Goal: Information Seeking & Learning: Learn about a topic

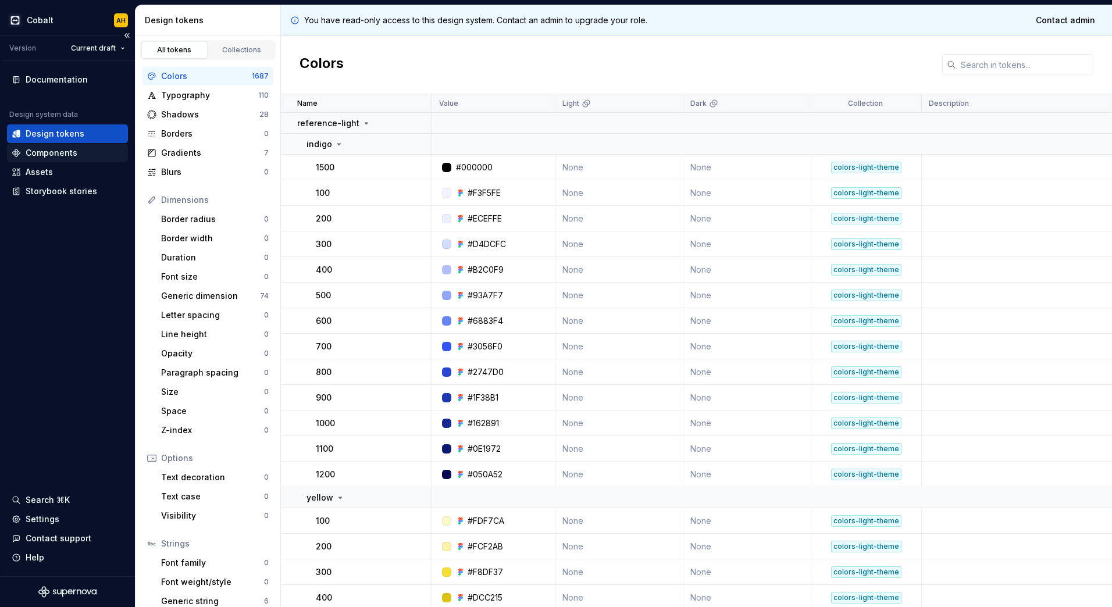
drag, startPoint x: 67, startPoint y: 154, endPoint x: 97, endPoint y: 160, distance: 30.9
click at [67, 154] on div "Components" at bounding box center [52, 153] width 52 height 12
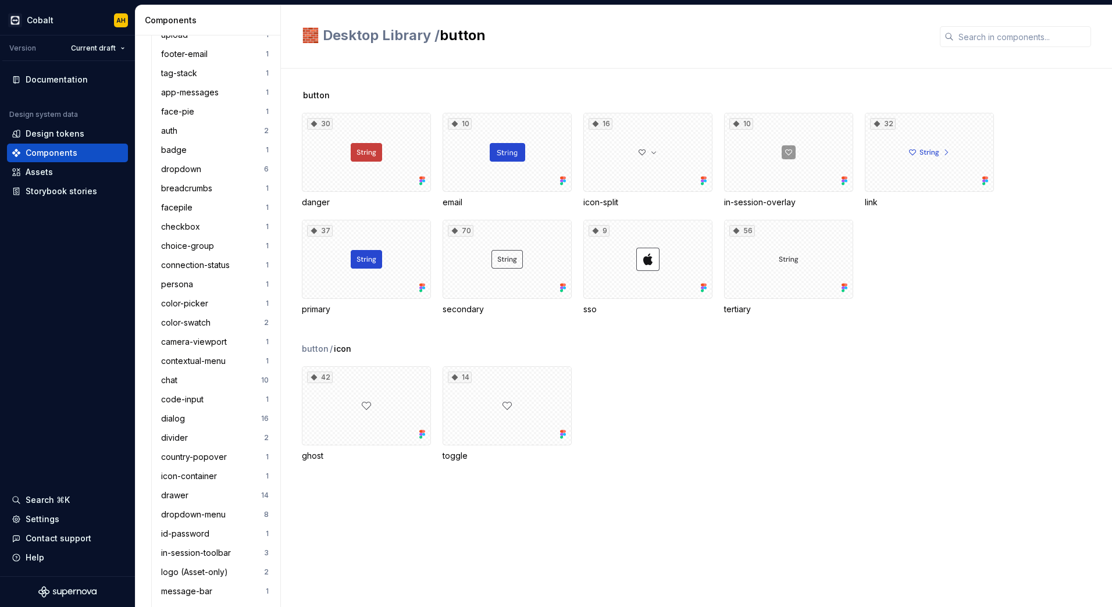
scroll to position [698, 0]
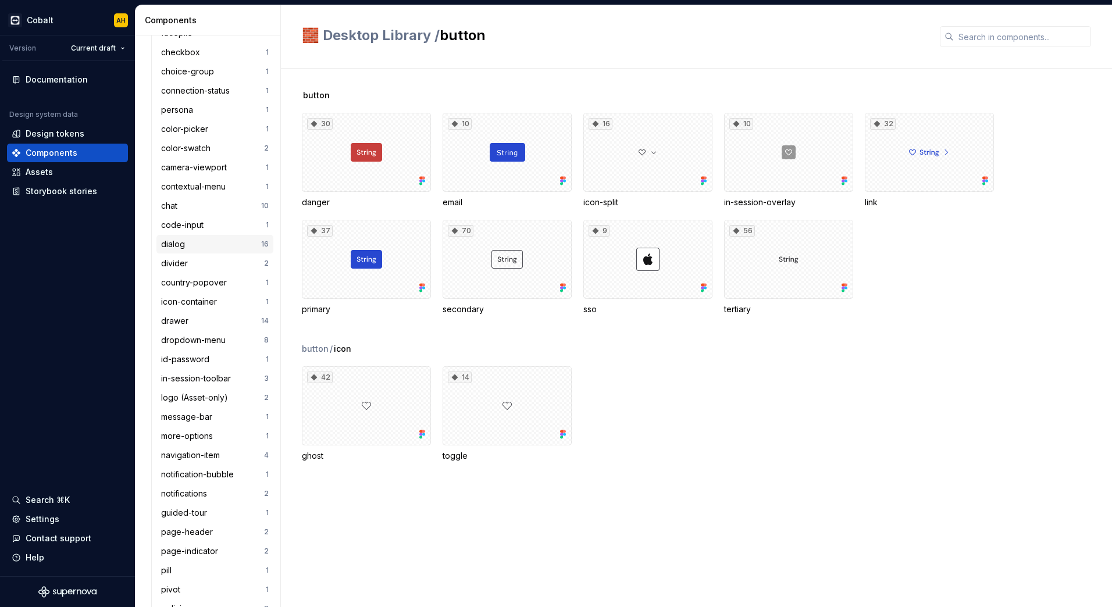
click at [181, 245] on div "dialog" at bounding box center [175, 245] width 29 height 12
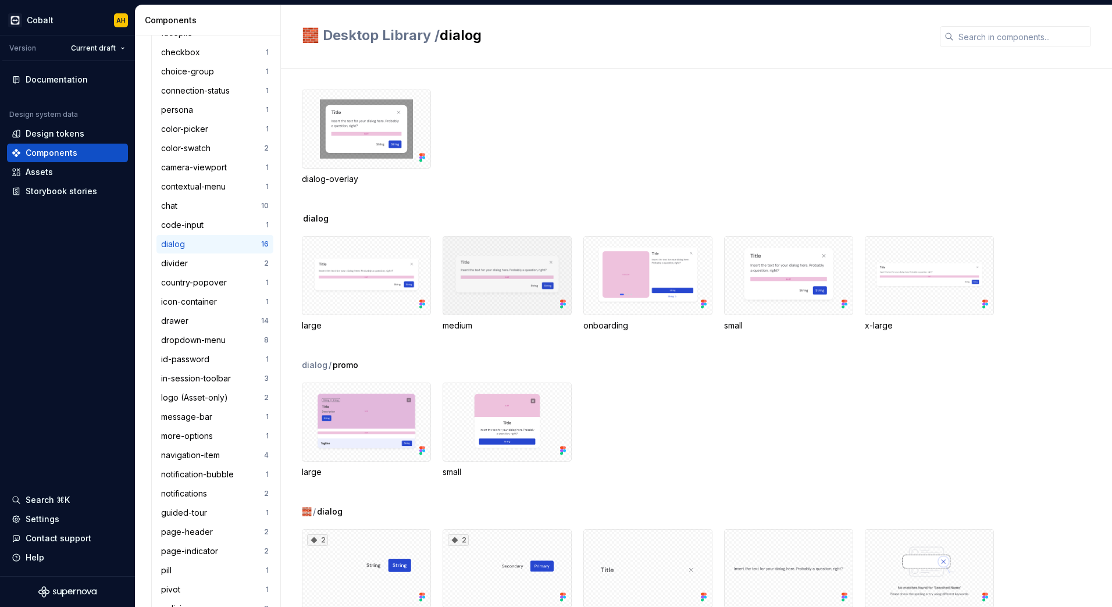
click at [484, 265] on div at bounding box center [507, 275] width 129 height 79
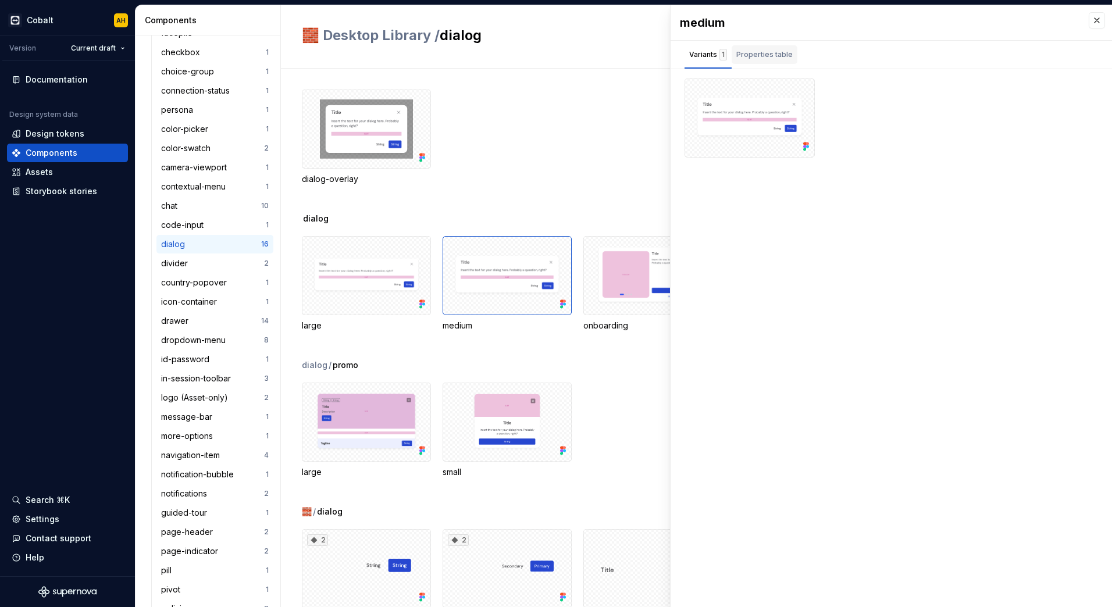
click at [745, 49] on div "Properties table" at bounding box center [765, 55] width 56 height 12
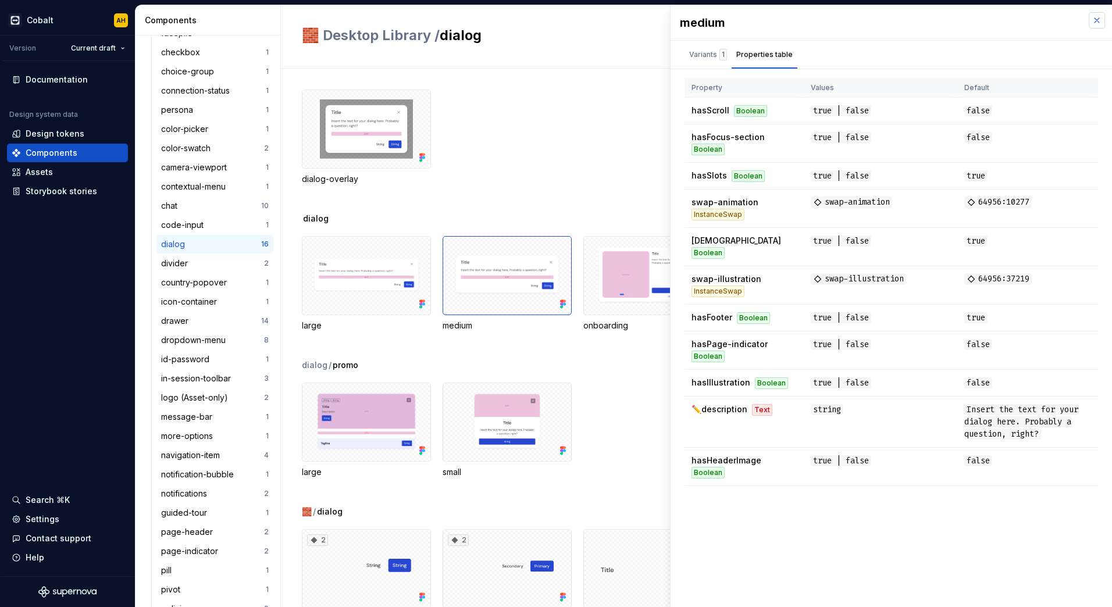
click at [1098, 21] on button "button" at bounding box center [1097, 20] width 16 height 16
